Goal: Task Accomplishment & Management: Manage account settings

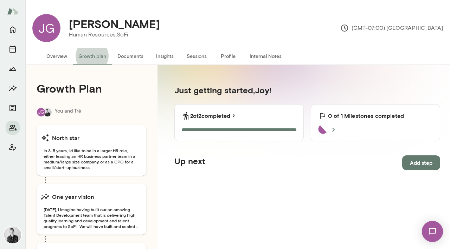
scroll to position [51, 0]
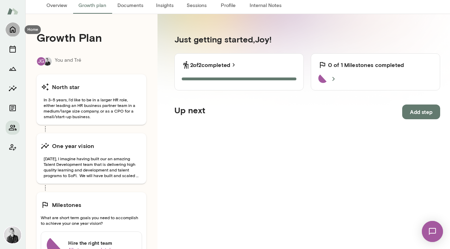
click at [14, 30] on icon "Home" at bounding box center [12, 29] width 8 height 8
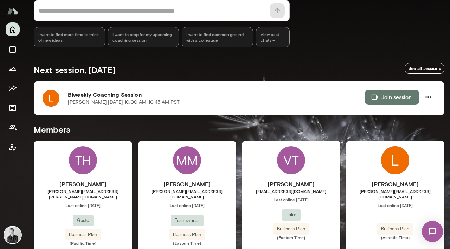
scroll to position [86, 0]
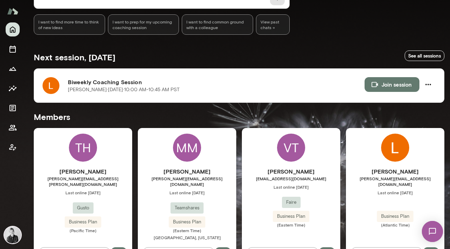
click at [395, 161] on div "[PERSON_NAME] [PERSON_NAME][EMAIL_ADDRESS][DOMAIN_NAME] Last online [DATE] Busi…" at bounding box center [395, 198] width 98 height 140
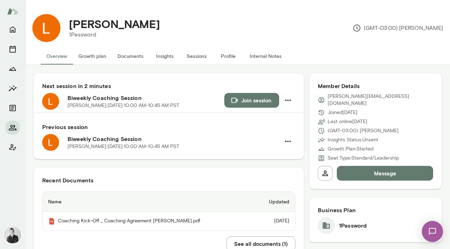
click at [86, 58] on button "Growth plan" at bounding box center [92, 56] width 39 height 17
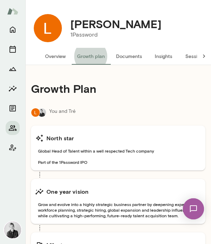
click at [164, 57] on button "Insights" at bounding box center [164, 56] width 32 height 17
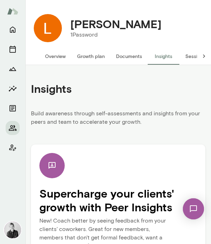
click at [90, 58] on button "Growth plan" at bounding box center [90, 56] width 39 height 17
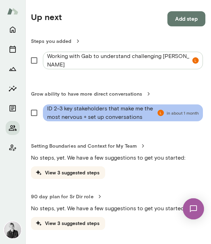
scroll to position [481, 0]
click at [157, 118] on span "ID 2-3 key stakeholders that make me the most nervous + set up conversations in…" at bounding box center [122, 112] width 151 height 17
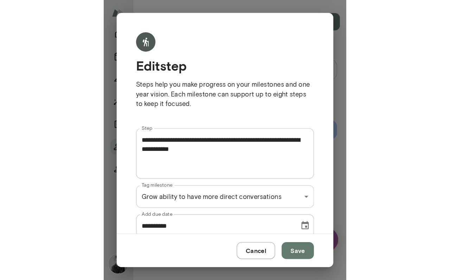
scroll to position [20, 0]
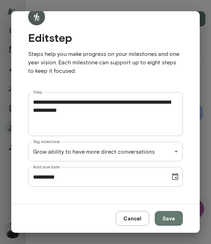
click at [129, 221] on button "Cancel" at bounding box center [132, 218] width 33 height 15
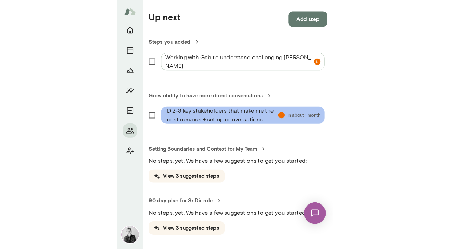
scroll to position [135, 0]
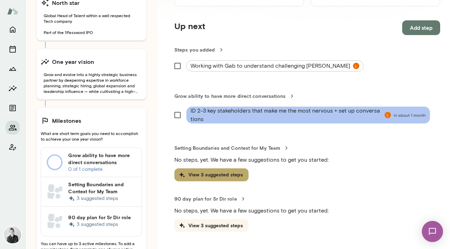
click at [206, 179] on button "View 3 suggested steps" at bounding box center [211, 175] width 74 height 13
